Goal: Task Accomplishment & Management: Use online tool/utility

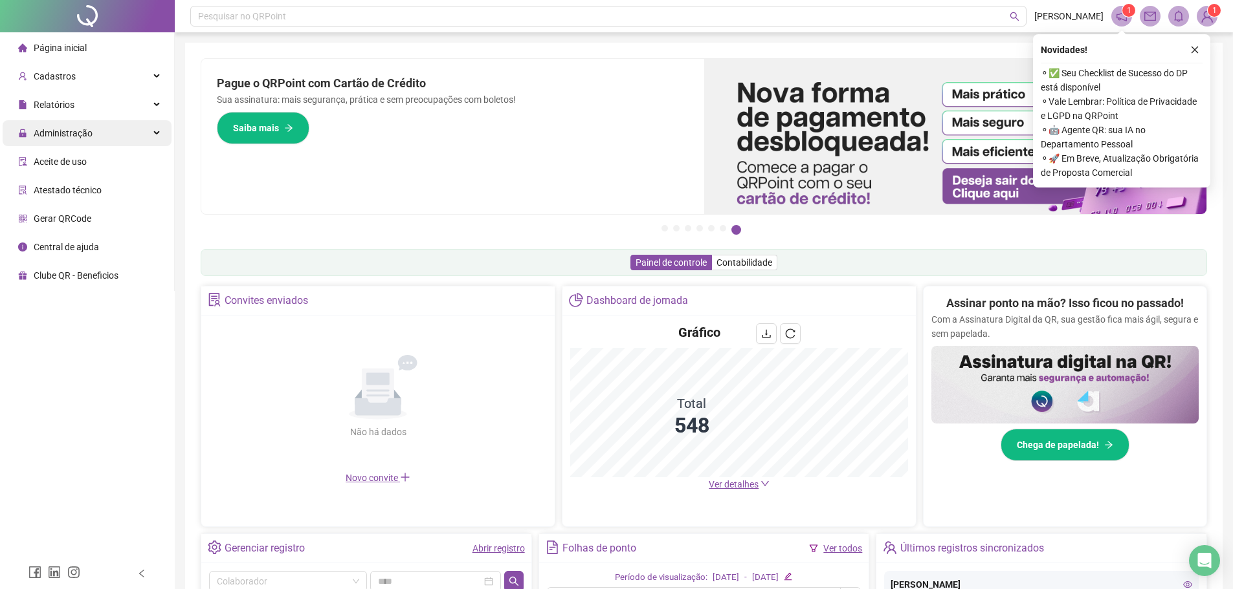
click at [89, 135] on span "Administração" at bounding box center [63, 133] width 59 height 10
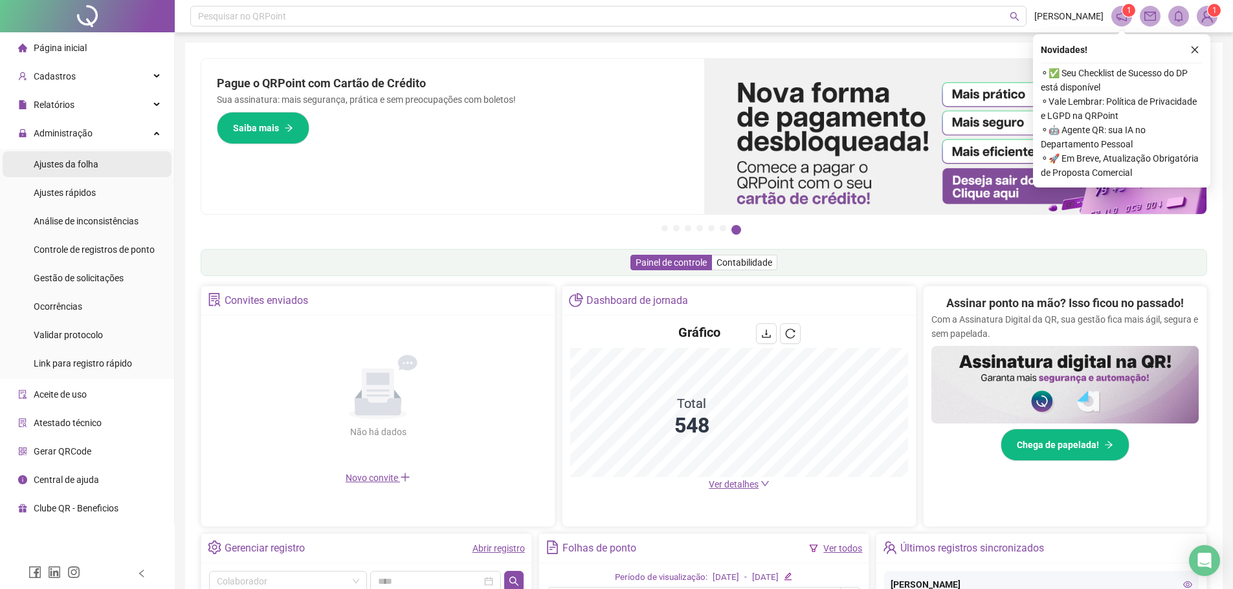
click at [82, 170] on div "Ajustes da folha" at bounding box center [66, 164] width 65 height 26
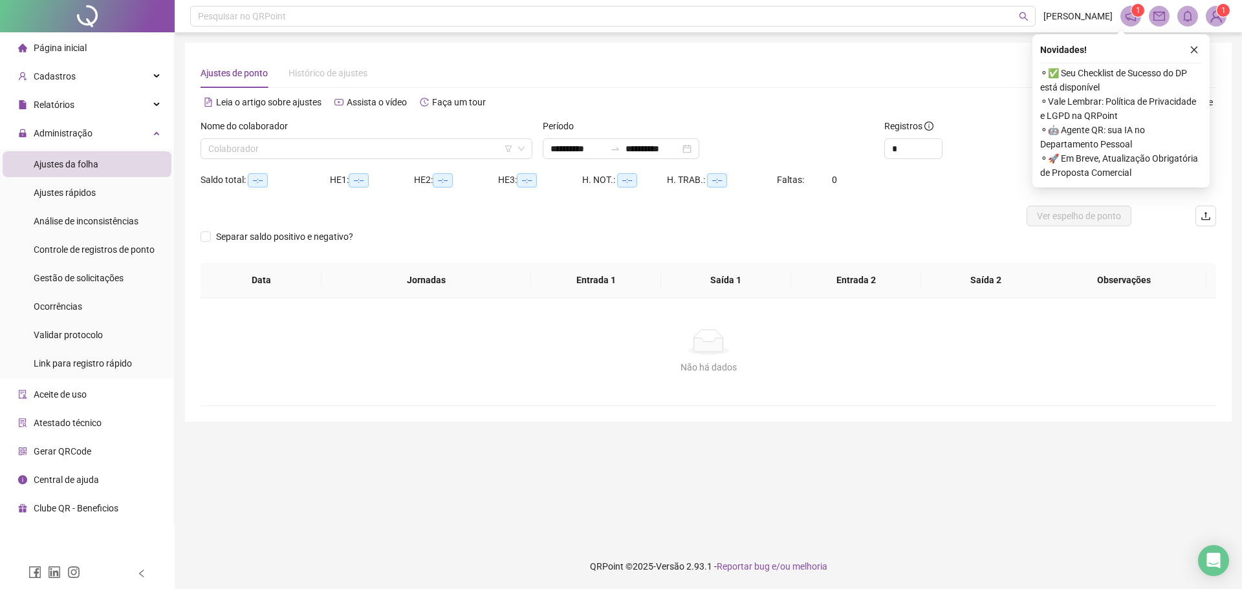
type input "**********"
